Goal: Task Accomplishment & Management: Manage account settings

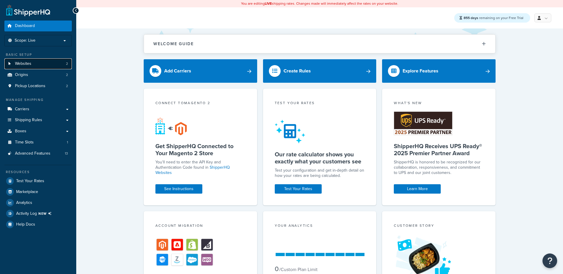
click at [29, 61] on span "Websites" at bounding box center [23, 63] width 16 height 5
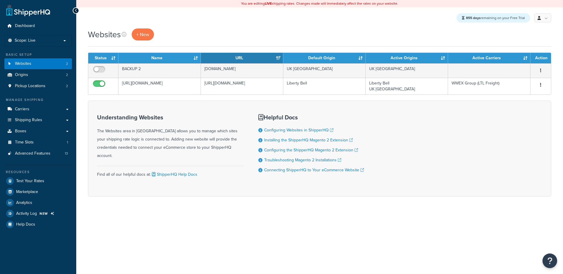
click at [518, 50] on div "Websites + New Contact Us Send Us A Message Contact Information Name * Email * …" at bounding box center [319, 122] width 487 height 189
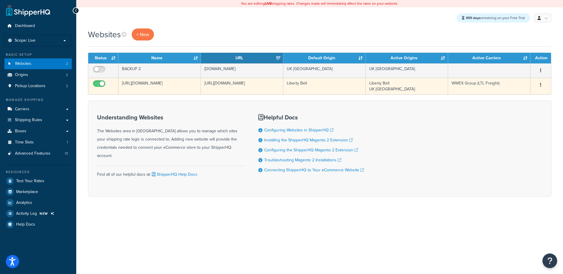
click at [168, 83] on td "[URL][DOMAIN_NAME]" at bounding box center [160, 86] width 82 height 17
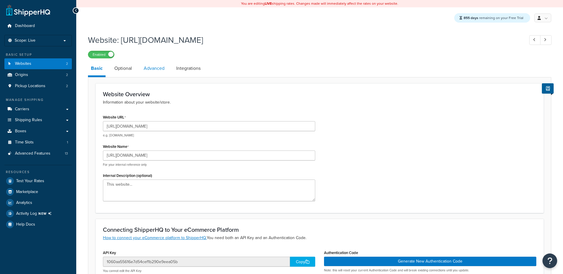
click at [148, 71] on link "Advanced" at bounding box center [154, 68] width 27 height 14
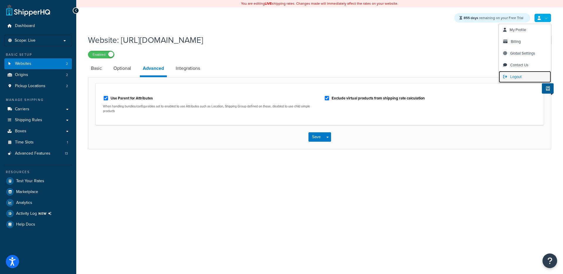
click at [517, 78] on span "Logout" at bounding box center [516, 77] width 11 height 6
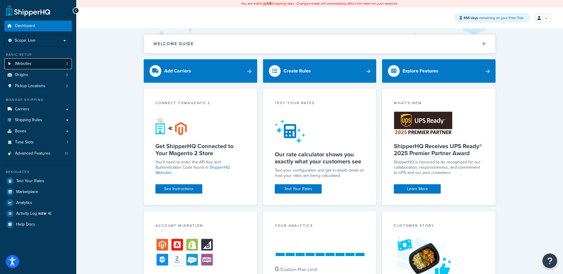
click at [37, 61] on link "Websites 2" at bounding box center [37, 63] width 67 height 11
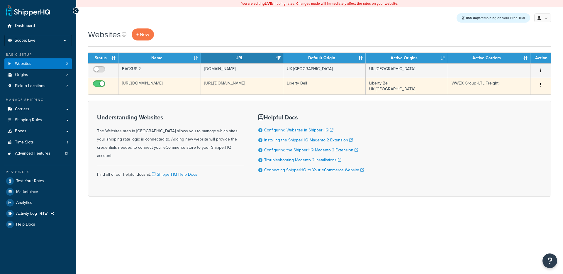
click at [233, 90] on td "https://shipperhq.com/" at bounding box center [242, 86] width 82 height 17
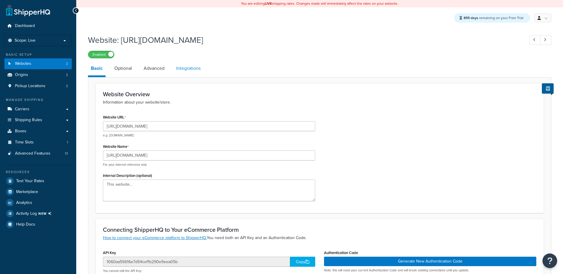
click at [186, 73] on link "Integrations" at bounding box center [188, 68] width 30 height 14
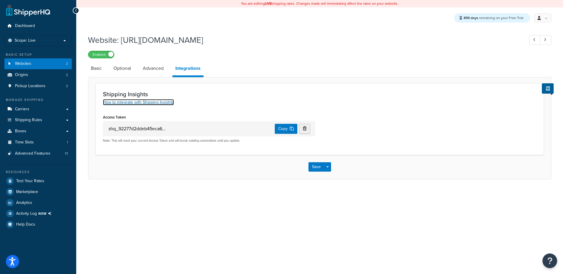
click at [154, 102] on link "How to integrate with Shipping Insights" at bounding box center [138, 102] width 71 height 6
click at [144, 104] on link "How to integrate with Shipping Insights" at bounding box center [138, 102] width 71 height 6
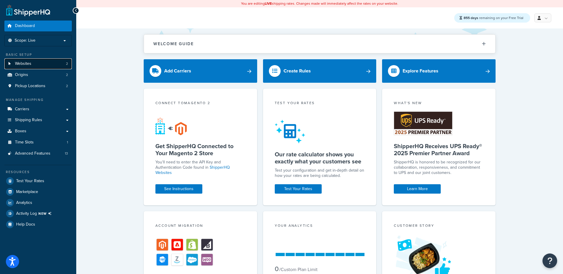
click at [35, 66] on link "Websites 2" at bounding box center [37, 63] width 67 height 11
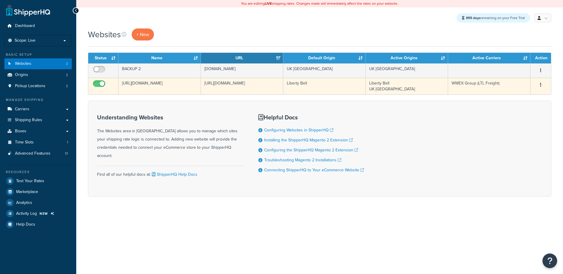
click at [178, 83] on td "https://shipperhq.com/" at bounding box center [160, 86] width 82 height 17
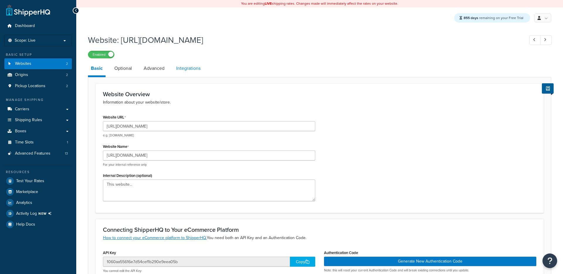
click at [195, 67] on link "Integrations" at bounding box center [188, 68] width 30 height 14
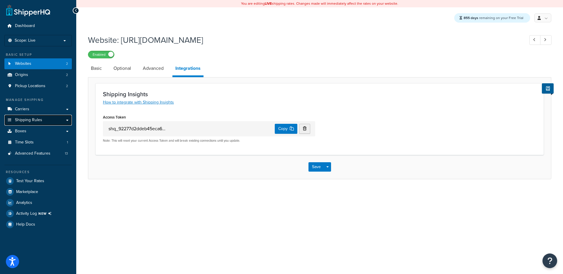
click at [28, 121] on span "Shipping Rules" at bounding box center [28, 120] width 27 height 5
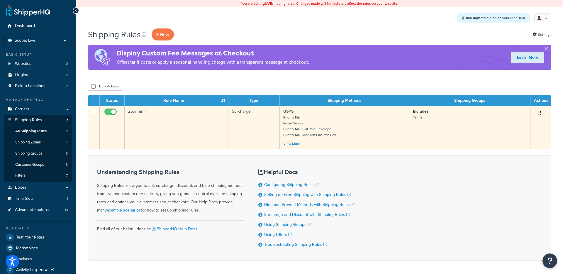
click at [188, 143] on td "25% Tariff" at bounding box center [177, 127] width 104 height 43
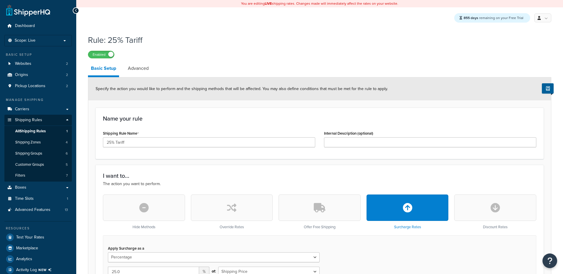
select select "PERCENTAGE"
select select "CART"
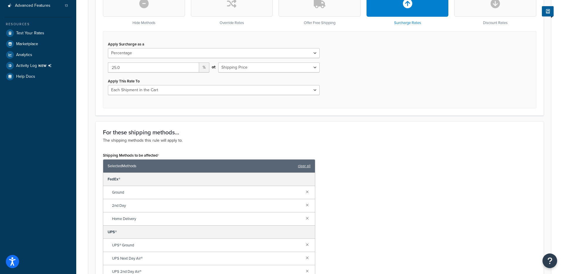
scroll to position [245, 0]
